Goal: Transaction & Acquisition: Book appointment/travel/reservation

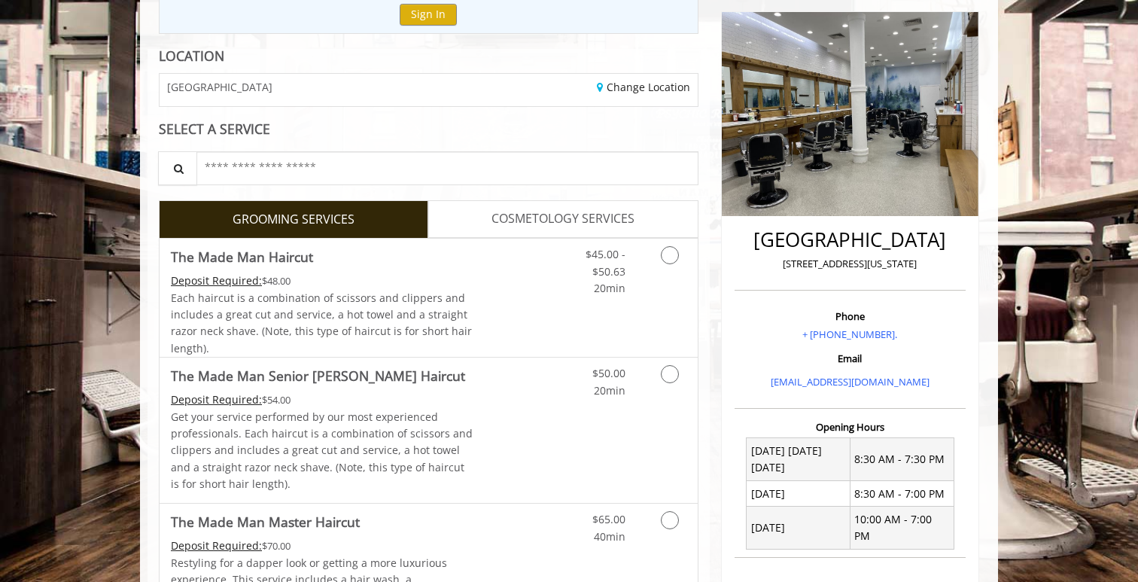
scroll to position [189, 0]
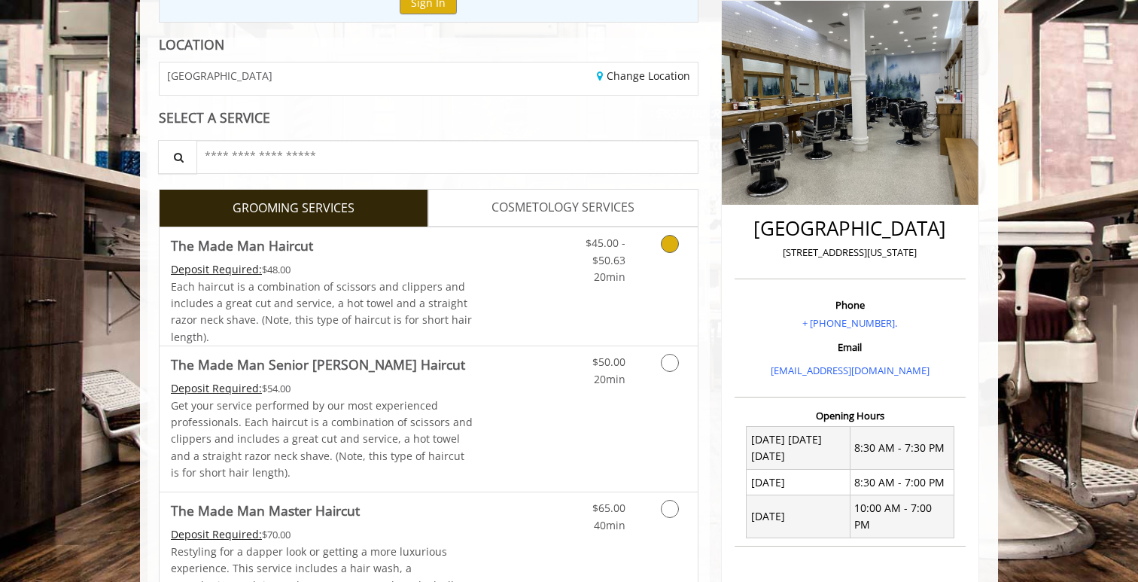
click at [659, 258] on link "Grooming services" at bounding box center [667, 256] width 38 height 58
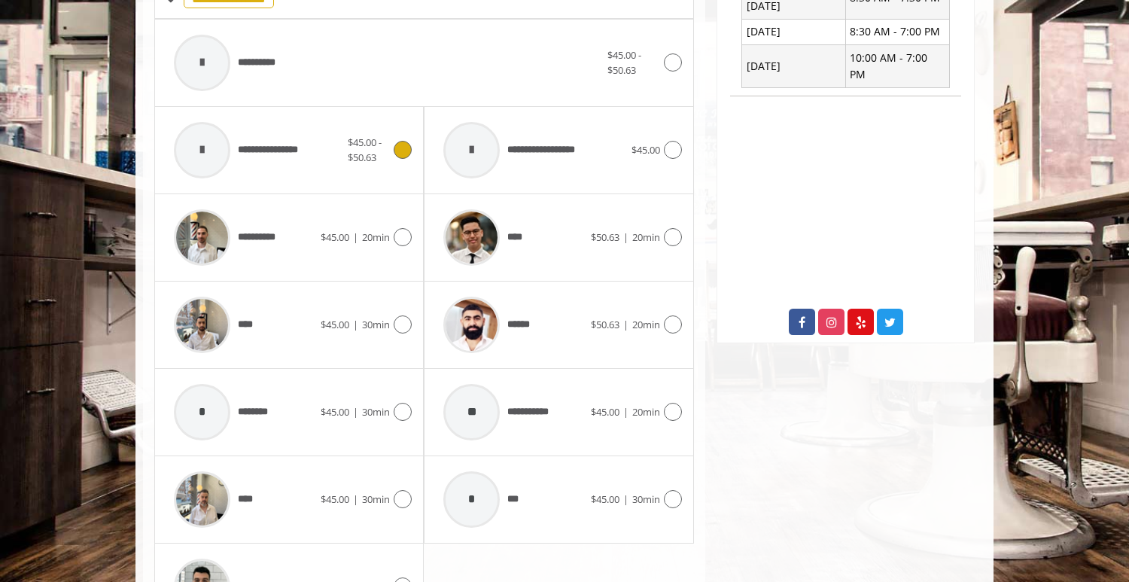
scroll to position [622, 0]
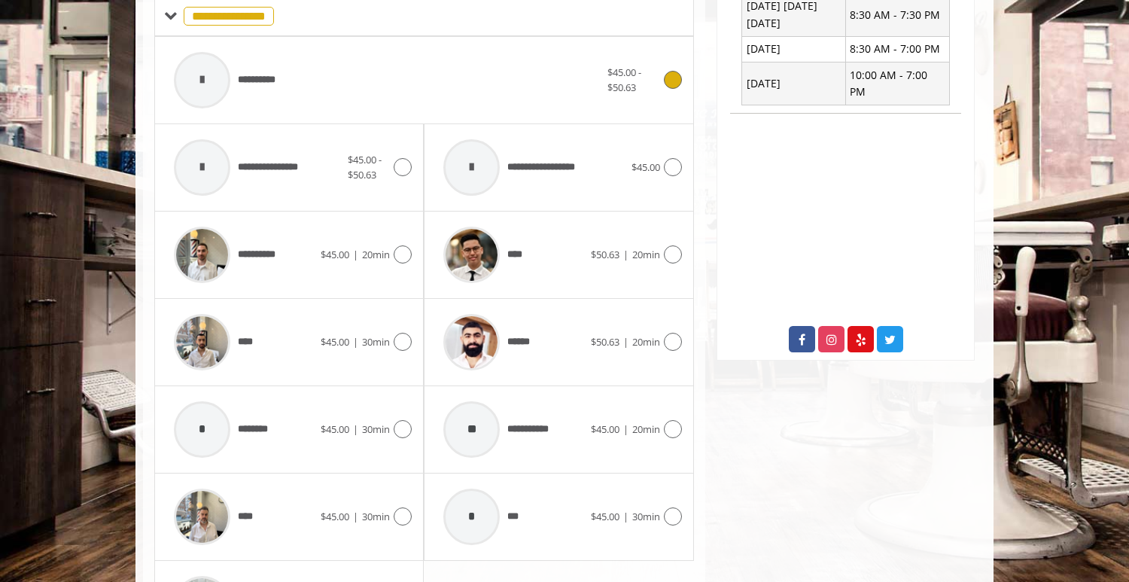
click at [445, 93] on div "**********" at bounding box center [386, 79] width 441 height 71
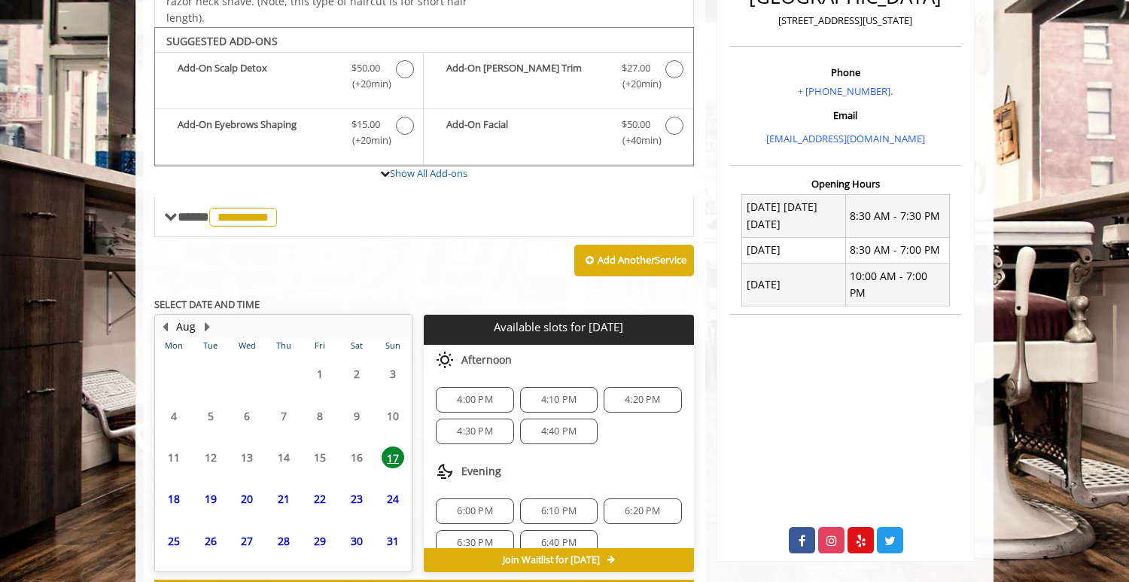
scroll to position [485, 0]
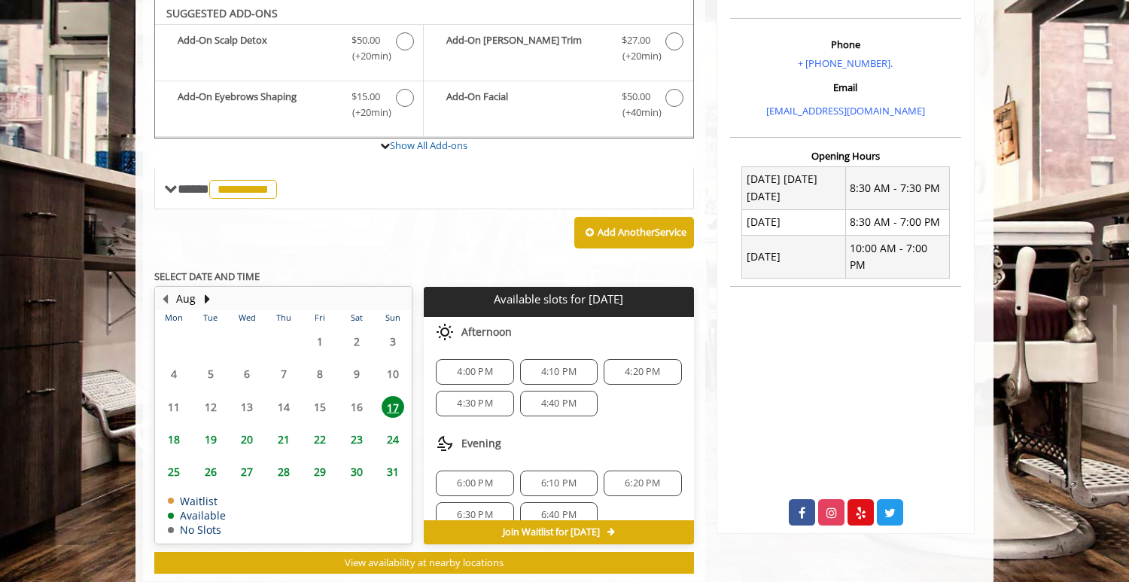
click at [171, 436] on span "18" at bounding box center [174, 439] width 23 height 22
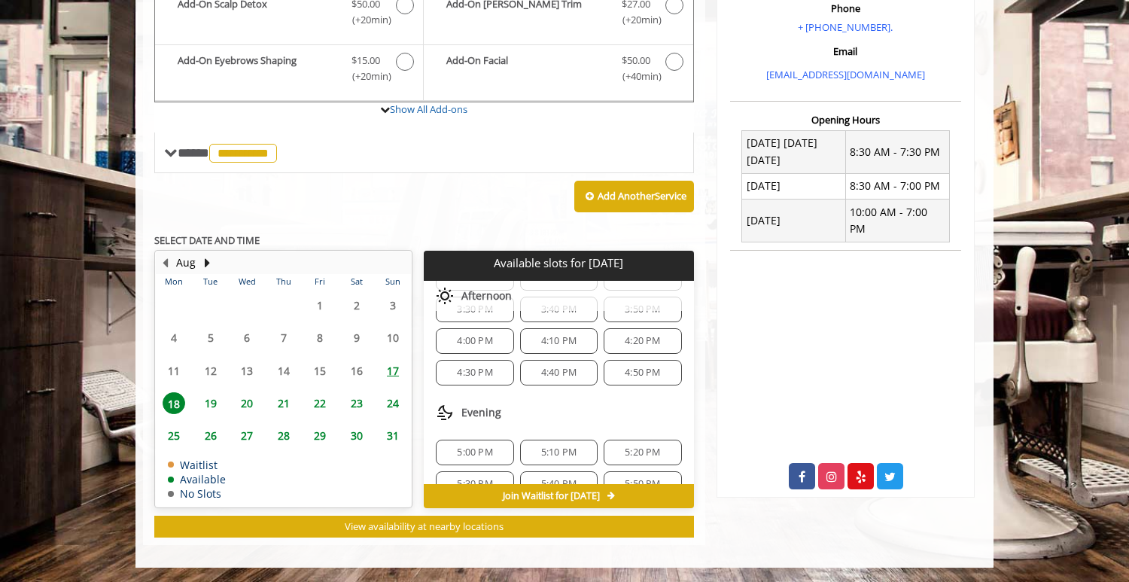
scroll to position [637, 0]
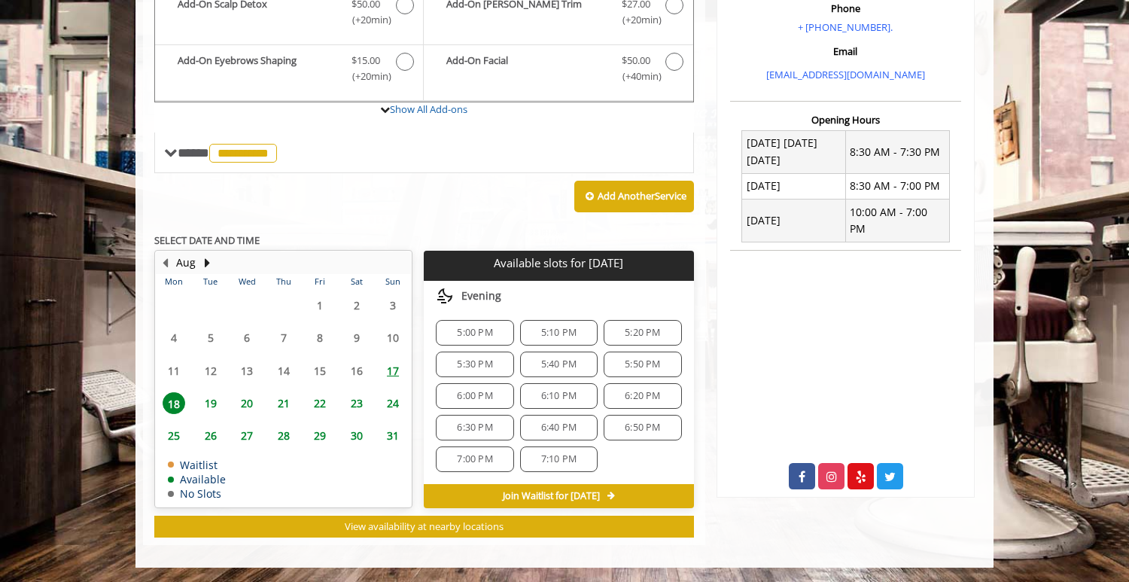
click at [384, 372] on span "17" at bounding box center [392, 371] width 23 height 22
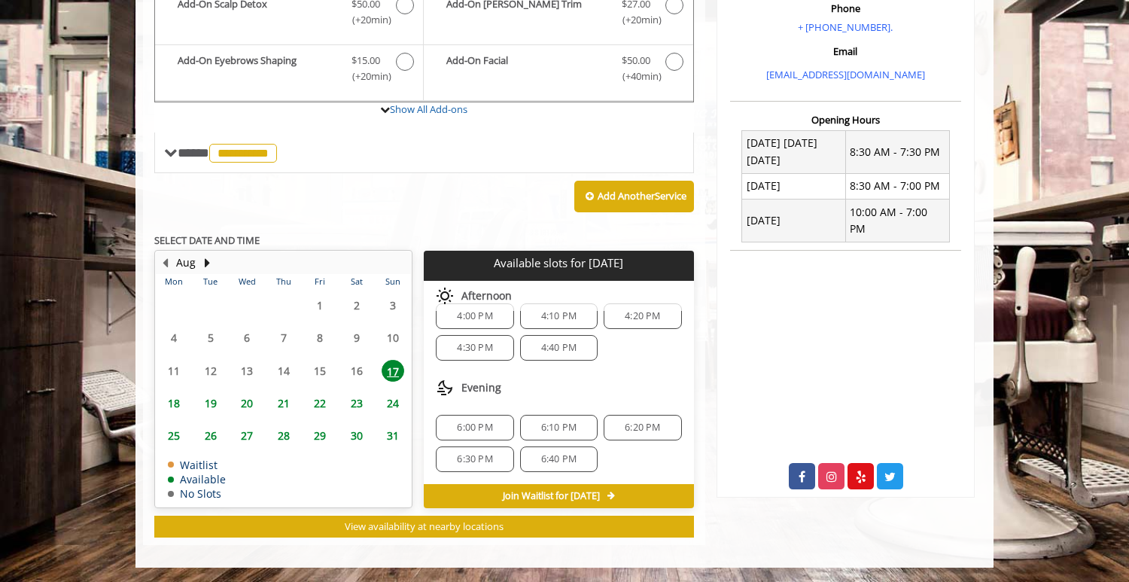
scroll to position [0, 0]
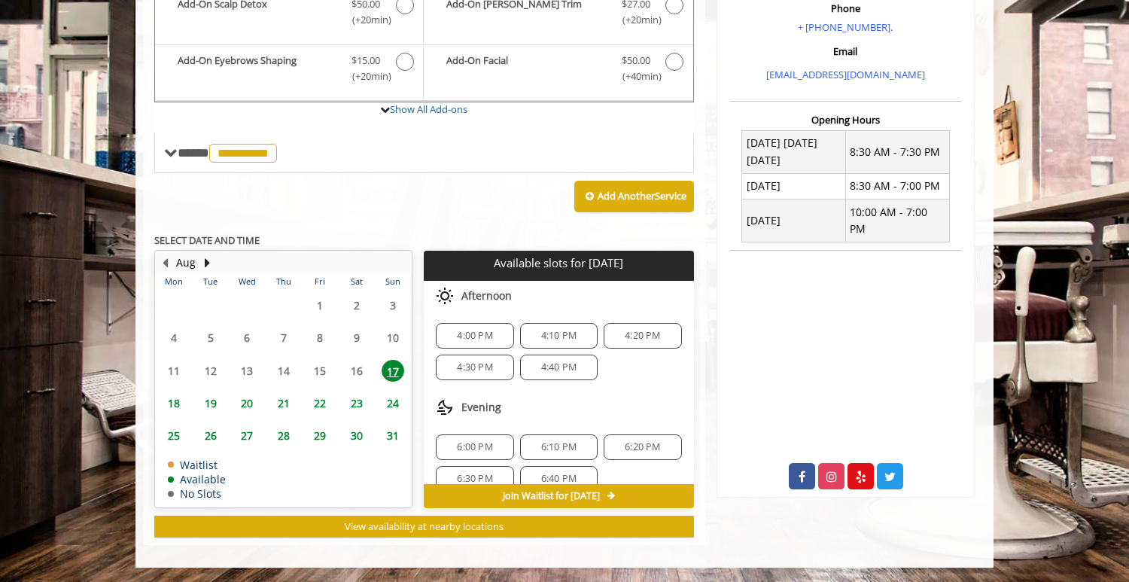
click at [210, 398] on span "19" at bounding box center [210, 403] width 23 height 22
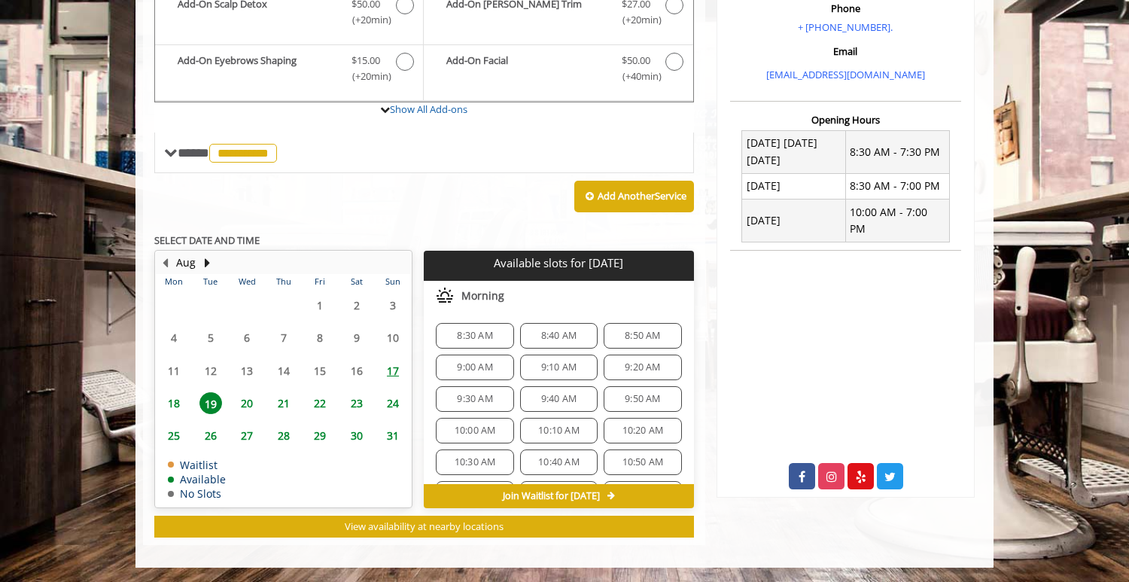
click at [248, 404] on span "20" at bounding box center [247, 403] width 23 height 22
click at [279, 403] on span "21" at bounding box center [283, 403] width 23 height 22
click at [318, 402] on span "22" at bounding box center [319, 403] width 23 height 22
click at [356, 408] on span "23" at bounding box center [356, 403] width 23 height 22
click at [385, 403] on span "24" at bounding box center [392, 403] width 23 height 22
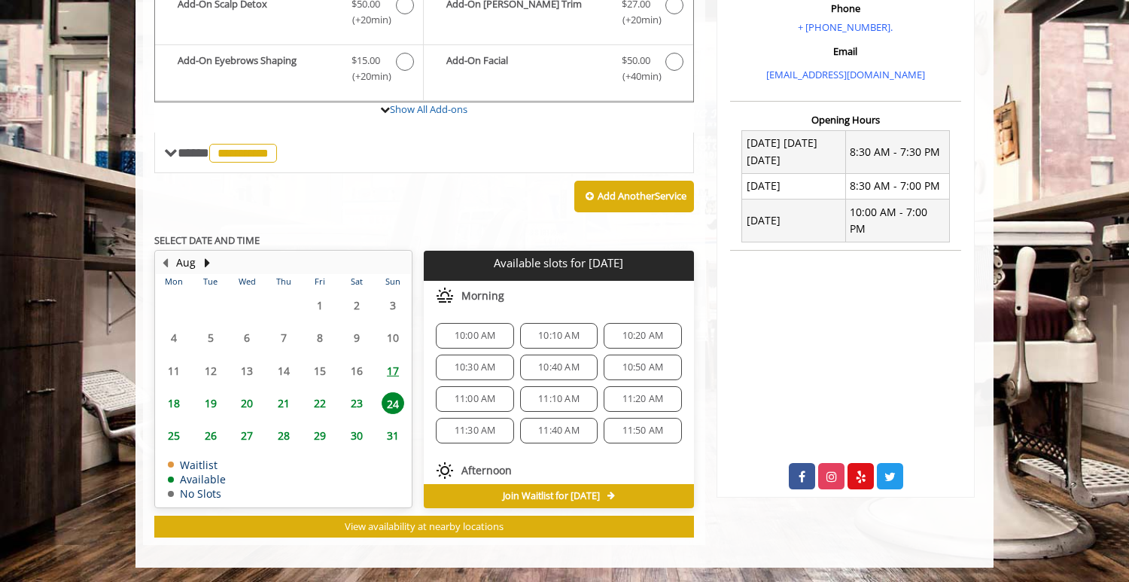
click at [173, 406] on span "18" at bounding box center [174, 403] width 23 height 22
click at [478, 341] on span "8:30 AM" at bounding box center [474, 336] width 35 height 12
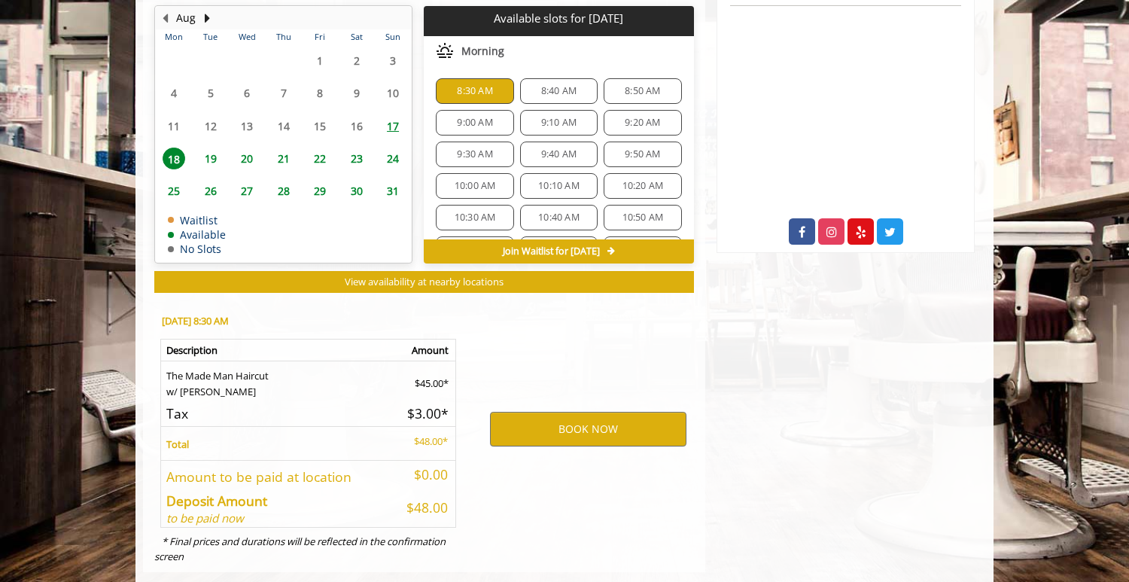
click at [472, 129] on div "9:00 AM" at bounding box center [475, 123] width 78 height 26
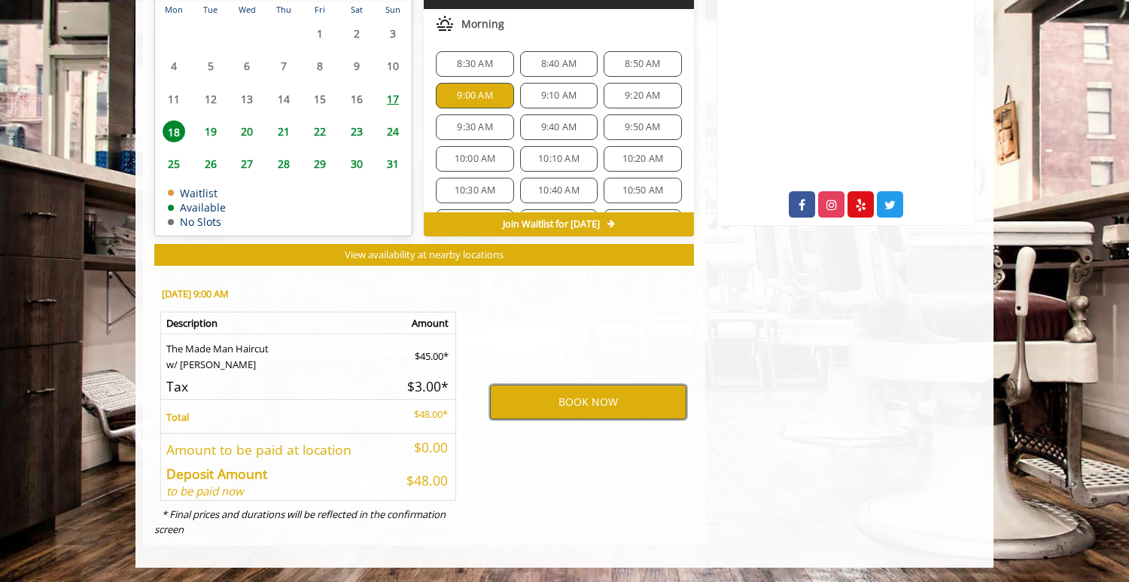
click at [554, 393] on button "BOOK NOW" at bounding box center [588, 401] width 196 height 35
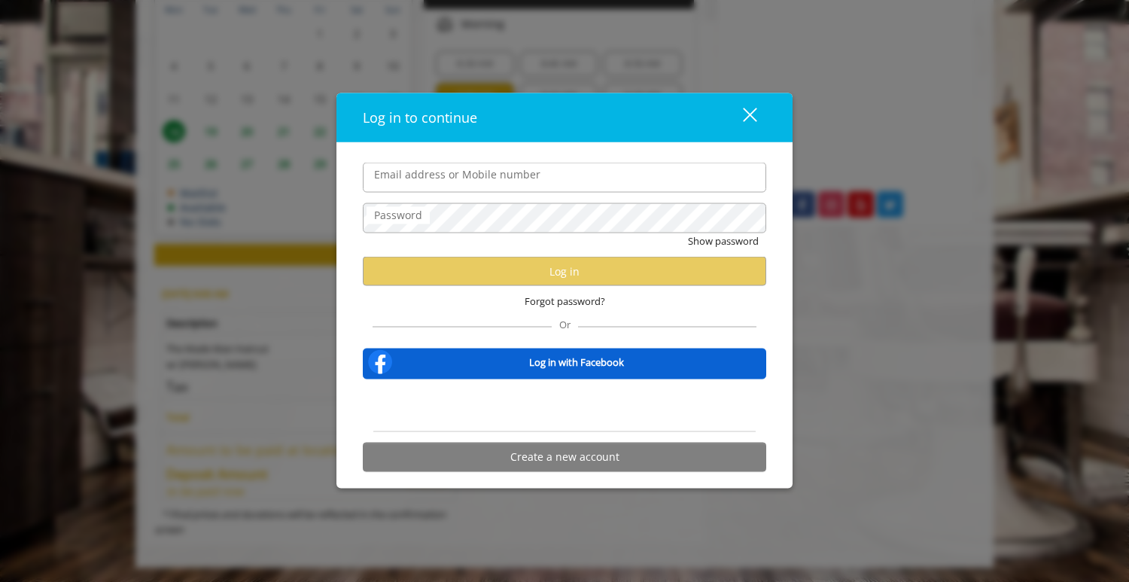
click at [749, 123] on div "close" at bounding box center [740, 117] width 30 height 23
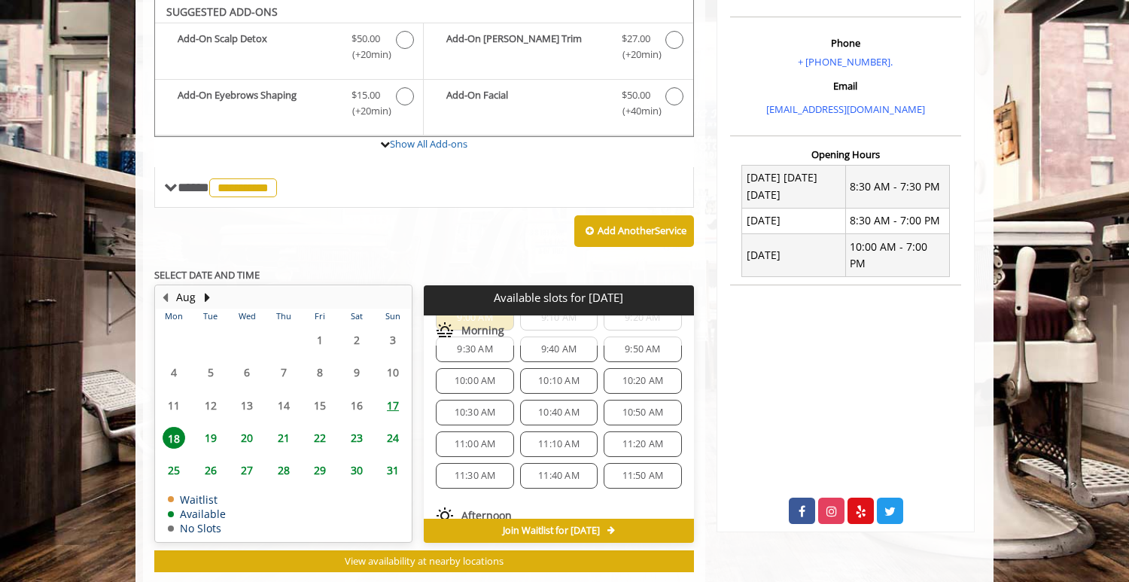
scroll to position [98, 0]
